Goal: Information Seeking & Learning: Learn about a topic

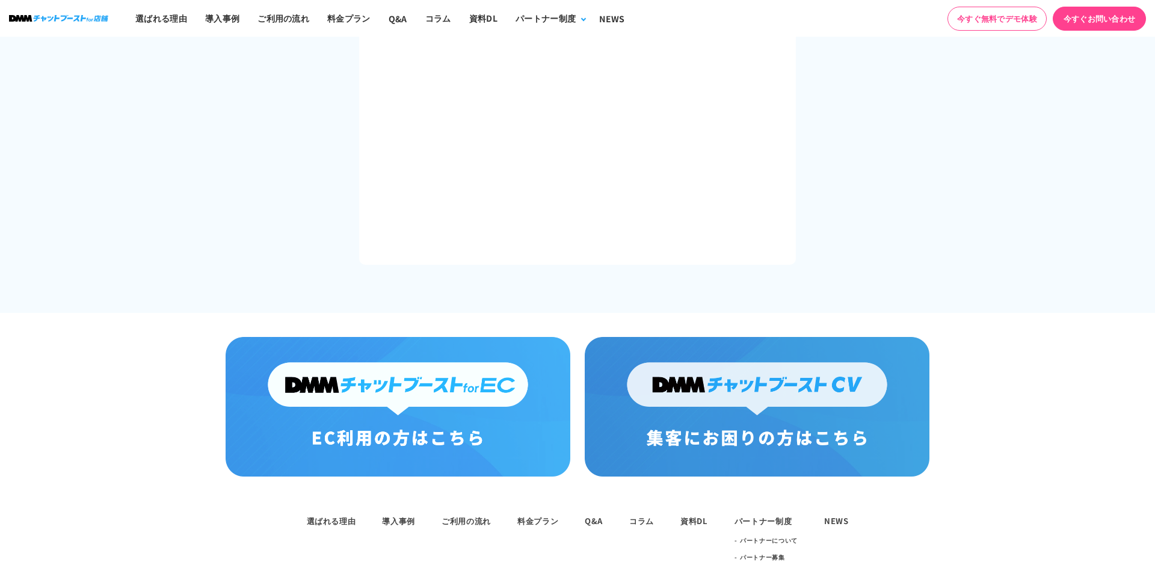
scroll to position [2308, 0]
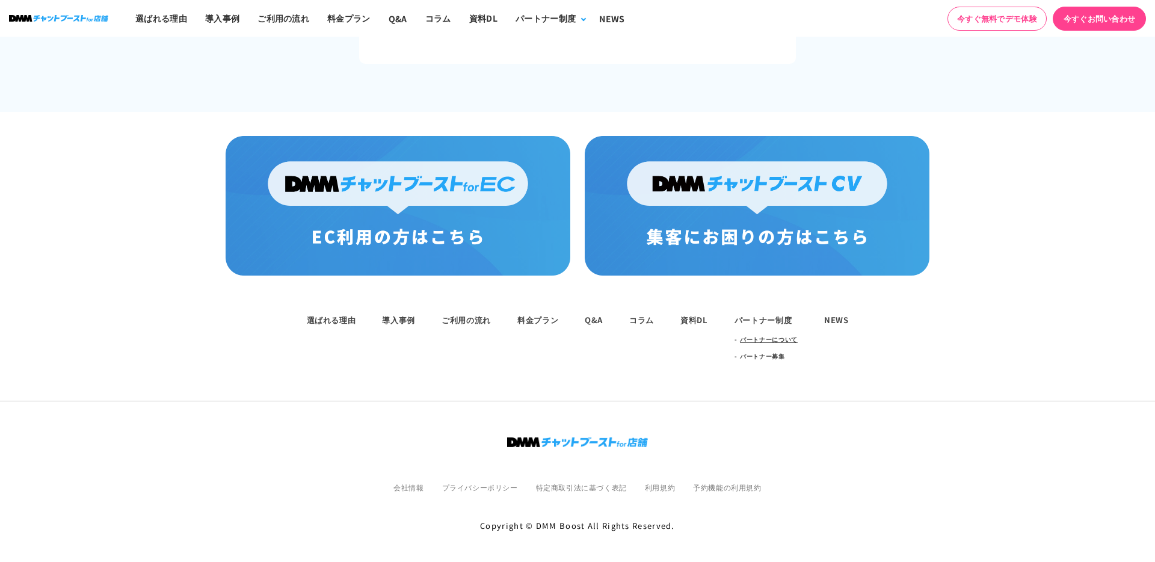
click at [753, 337] on link "パートナーについて" at bounding box center [769, 339] width 58 height 17
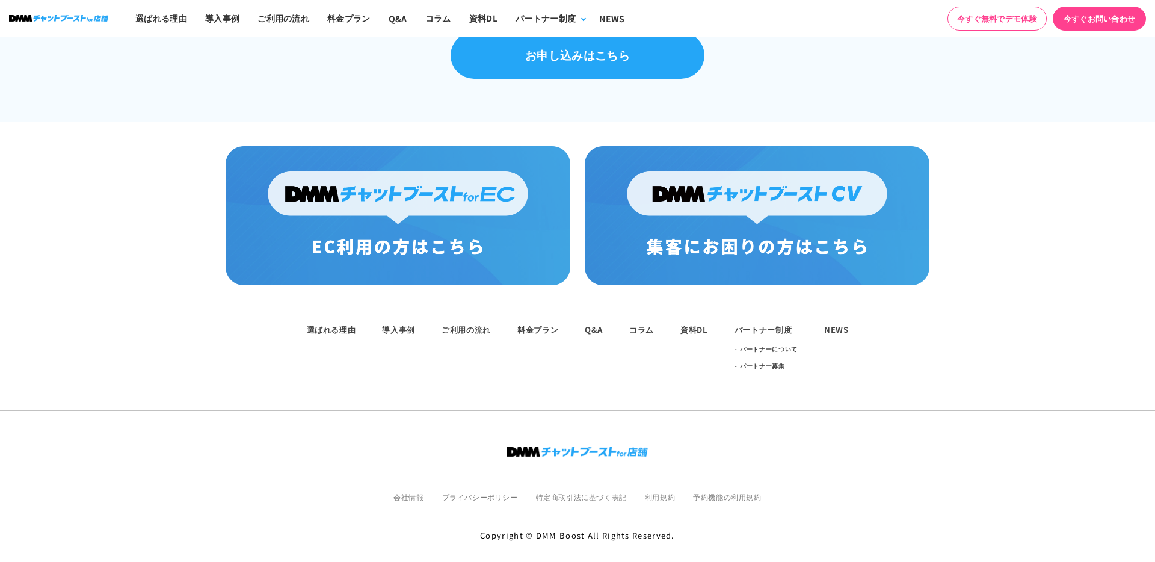
scroll to position [852, 0]
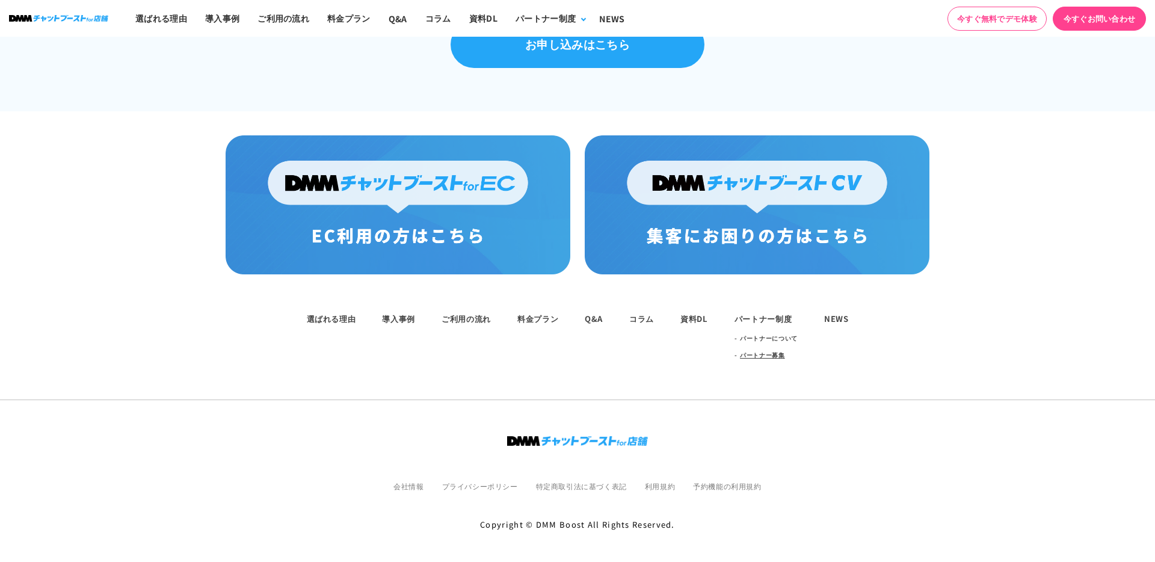
click at [760, 346] on link "パートナー募集" at bounding box center [762, 354] width 45 height 17
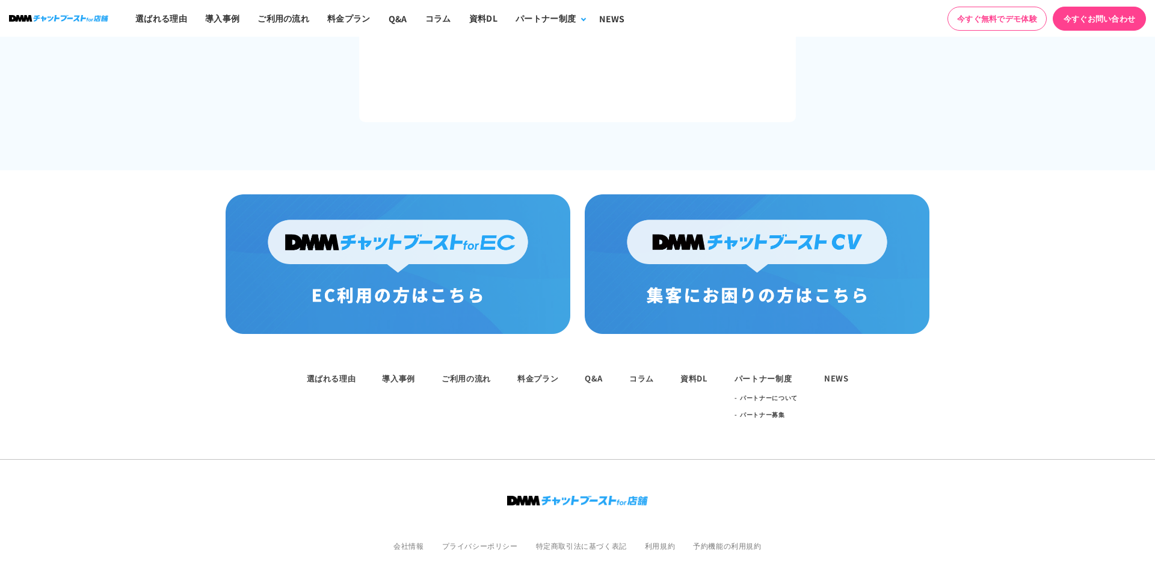
scroll to position [2308, 0]
